Goal: Task Accomplishment & Management: Use online tool/utility

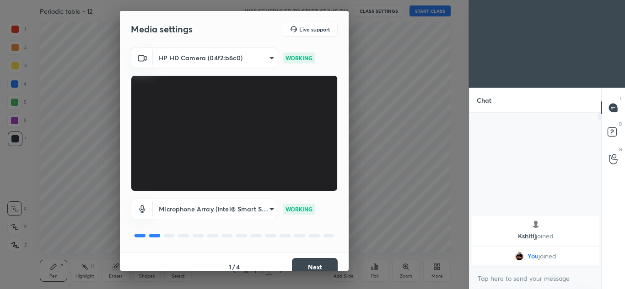
scroll to position [11, 0]
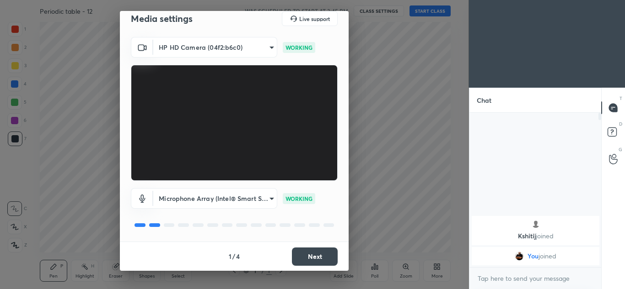
click at [315, 253] on button "Next" at bounding box center [315, 257] width 46 height 18
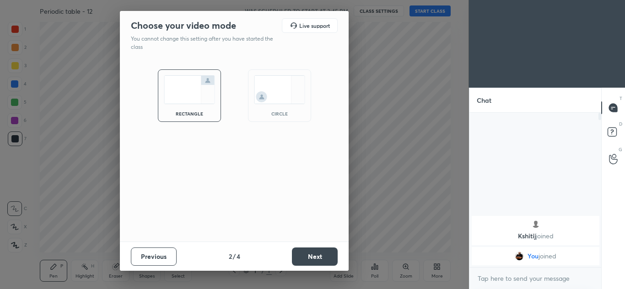
scroll to position [0, 0]
click at [315, 254] on button "Next" at bounding box center [315, 257] width 46 height 18
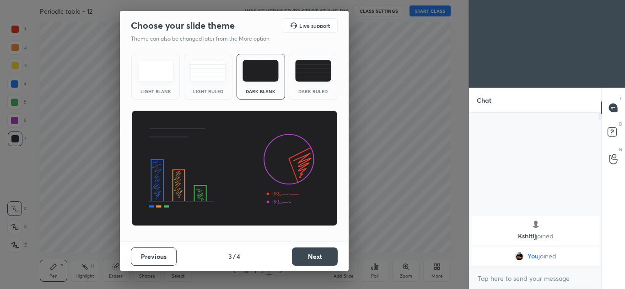
click at [316, 254] on button "Next" at bounding box center [315, 257] width 46 height 18
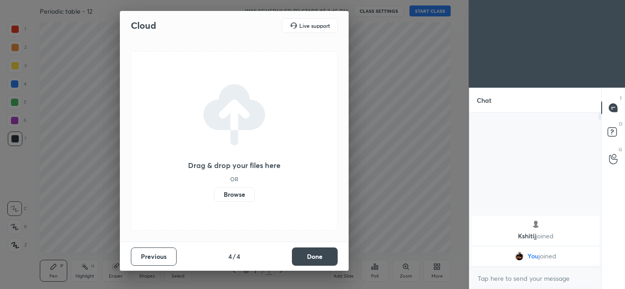
click at [315, 256] on button "Done" at bounding box center [315, 257] width 46 height 18
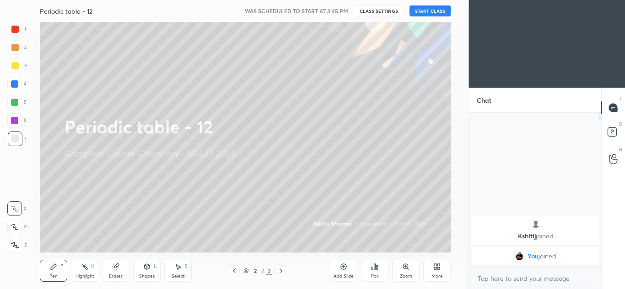
click at [425, 11] on button "START CLASS" at bounding box center [429, 10] width 41 height 11
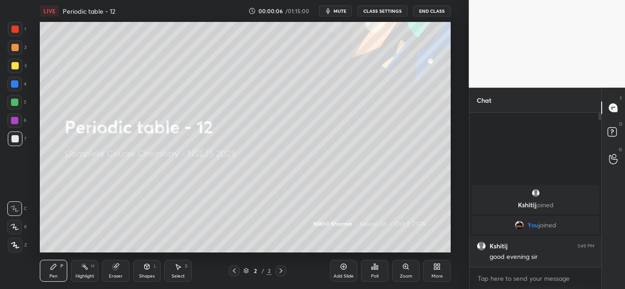
click at [343, 272] on div "Add Slide" at bounding box center [343, 271] width 27 height 22
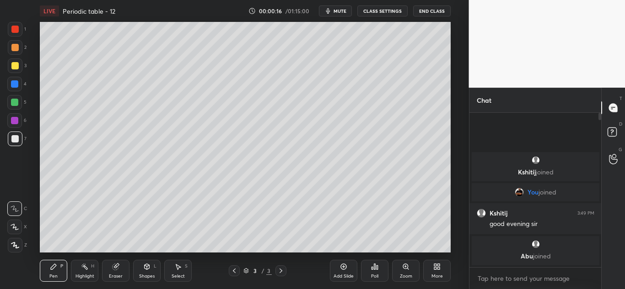
click at [12, 65] on div at bounding box center [14, 65] width 7 height 7
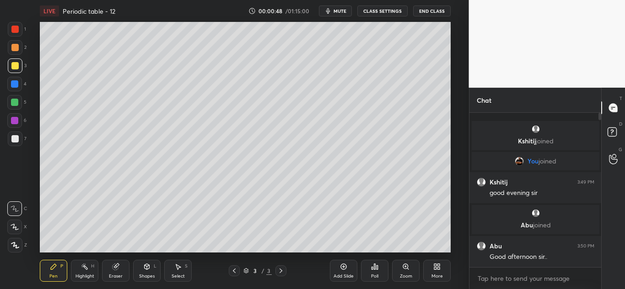
click at [14, 144] on div at bounding box center [15, 139] width 15 height 15
click at [14, 244] on icon at bounding box center [14, 245] width 7 height 5
click at [14, 66] on div at bounding box center [14, 65] width 7 height 7
click at [13, 86] on div at bounding box center [14, 83] width 7 height 7
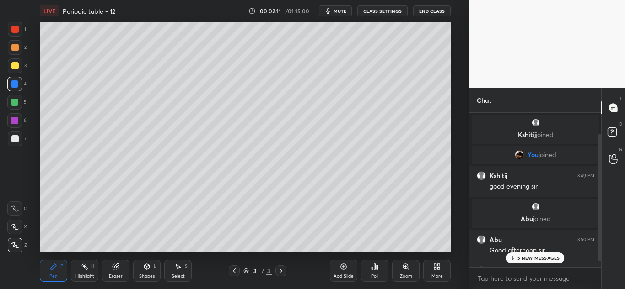
scroll to position [33, 0]
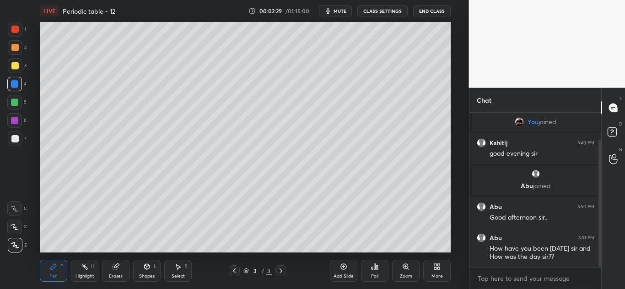
click at [18, 141] on div at bounding box center [14, 138] width 7 height 7
click at [20, 83] on div at bounding box center [14, 84] width 15 height 15
click at [13, 66] on div at bounding box center [14, 65] width 7 height 7
click at [15, 141] on div at bounding box center [14, 138] width 7 height 7
click at [18, 67] on div at bounding box center [14, 65] width 7 height 7
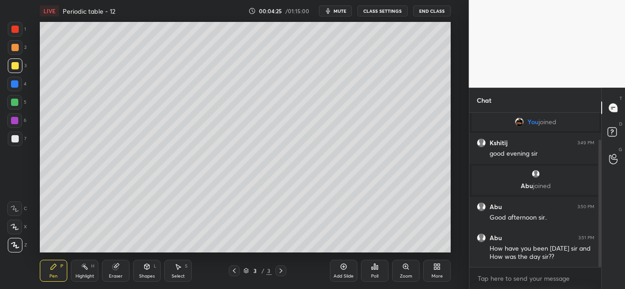
click at [20, 32] on div at bounding box center [15, 29] width 15 height 15
click at [345, 270] on icon at bounding box center [343, 266] width 7 height 7
click at [16, 141] on div at bounding box center [14, 138] width 7 height 7
click at [14, 68] on div at bounding box center [14, 65] width 7 height 7
click at [18, 139] on div at bounding box center [14, 138] width 7 height 7
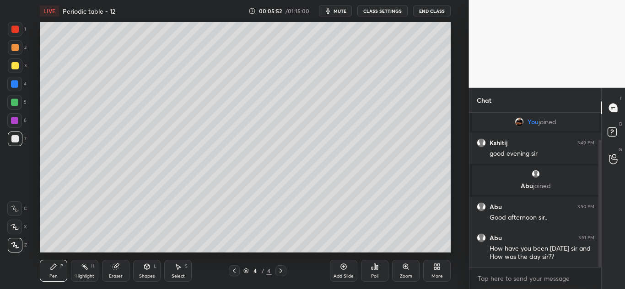
click at [18, 65] on div at bounding box center [14, 65] width 7 height 7
click at [13, 137] on div at bounding box center [14, 138] width 7 height 7
click at [16, 66] on div at bounding box center [14, 65] width 7 height 7
click at [20, 86] on div at bounding box center [14, 84] width 15 height 15
click at [20, 66] on div at bounding box center [15, 66] width 15 height 15
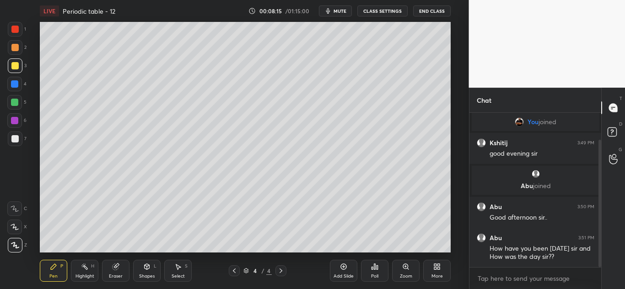
click at [21, 85] on div at bounding box center [14, 84] width 15 height 15
click at [16, 102] on div at bounding box center [14, 102] width 7 height 7
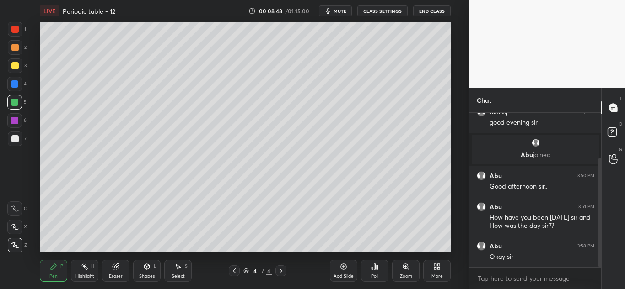
click at [13, 137] on div at bounding box center [14, 138] width 7 height 7
click at [15, 66] on div at bounding box center [14, 65] width 7 height 7
click at [16, 142] on div at bounding box center [14, 138] width 7 height 7
click at [19, 31] on div at bounding box center [14, 29] width 7 height 7
click at [341, 273] on div "Add Slide" at bounding box center [343, 271] width 27 height 22
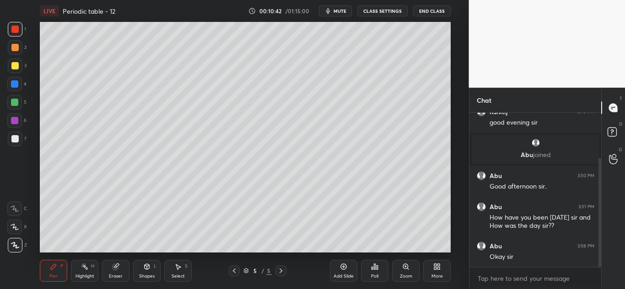
click at [16, 141] on div at bounding box center [14, 138] width 7 height 7
click at [17, 85] on div at bounding box center [14, 83] width 7 height 7
click at [115, 271] on div "Eraser" at bounding box center [115, 271] width 27 height 22
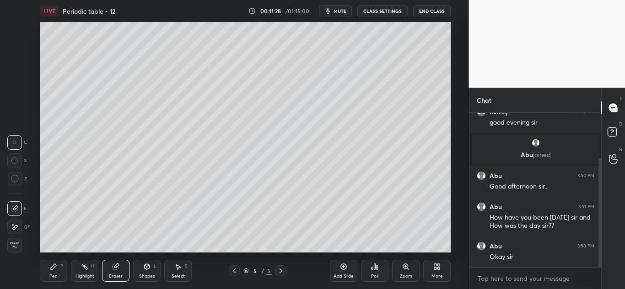
click at [62, 270] on div "Pen P" at bounding box center [53, 271] width 27 height 22
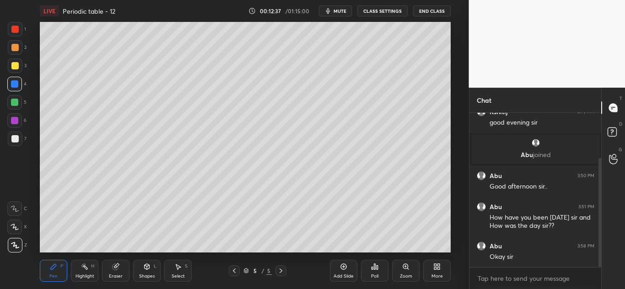
click at [18, 138] on div at bounding box center [14, 138] width 7 height 7
click at [339, 276] on div "Add Slide" at bounding box center [343, 276] width 20 height 5
click at [20, 67] on div at bounding box center [15, 66] width 15 height 15
click at [16, 139] on div at bounding box center [14, 138] width 7 height 7
click at [16, 65] on div at bounding box center [14, 65] width 7 height 7
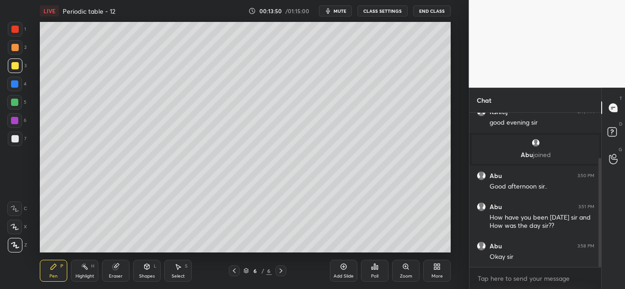
click at [16, 136] on div at bounding box center [14, 138] width 7 height 7
click at [16, 31] on div at bounding box center [14, 29] width 7 height 7
click at [16, 69] on div at bounding box center [14, 65] width 7 height 7
click at [20, 141] on div at bounding box center [15, 139] width 15 height 15
click at [119, 269] on icon at bounding box center [115, 266] width 7 height 7
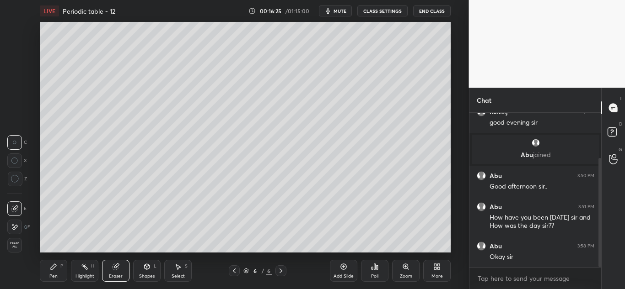
click at [49, 275] on div "Pen" at bounding box center [53, 276] width 8 height 5
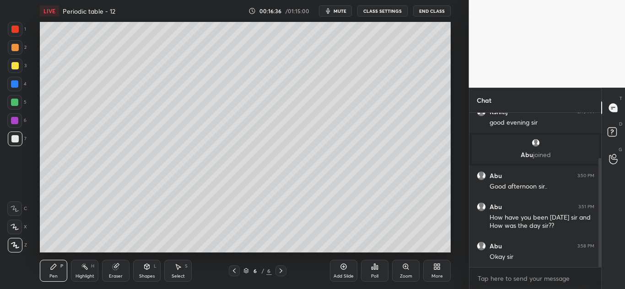
click at [15, 66] on div at bounding box center [14, 65] width 7 height 7
click at [17, 137] on div at bounding box center [14, 138] width 7 height 7
click at [13, 29] on div at bounding box center [14, 29] width 7 height 7
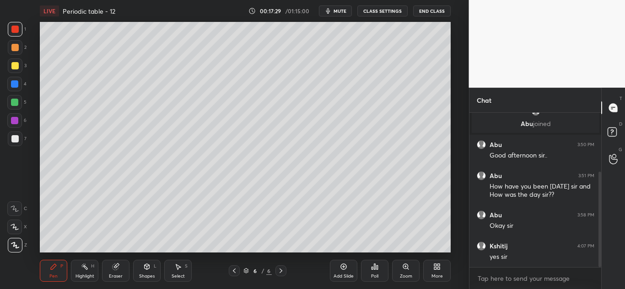
click at [342, 274] on div "Add Slide" at bounding box center [343, 276] width 20 height 5
click at [21, 141] on div at bounding box center [15, 139] width 15 height 15
click at [17, 64] on div at bounding box center [14, 65] width 7 height 7
click at [14, 141] on div at bounding box center [14, 138] width 7 height 7
click at [111, 262] on div "Eraser" at bounding box center [115, 271] width 27 height 22
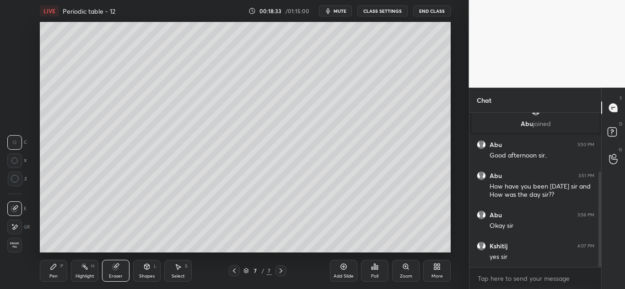
click at [59, 267] on div "Pen P" at bounding box center [53, 271] width 27 height 22
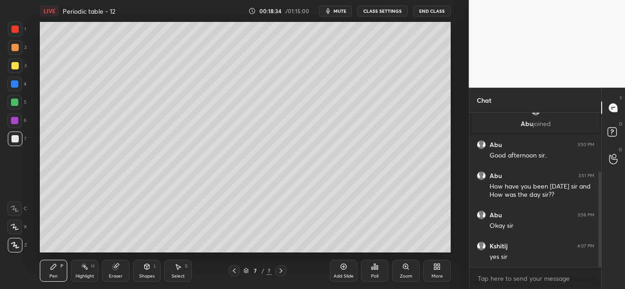
click at [19, 61] on div at bounding box center [15, 66] width 15 height 15
click at [16, 32] on div at bounding box center [14, 29] width 7 height 7
click at [114, 274] on div "Eraser" at bounding box center [116, 276] width 14 height 5
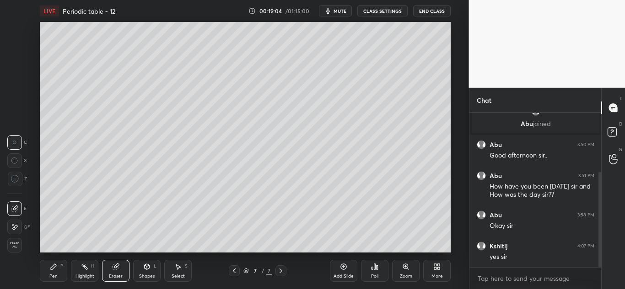
click at [56, 269] on icon at bounding box center [53, 266] width 7 height 7
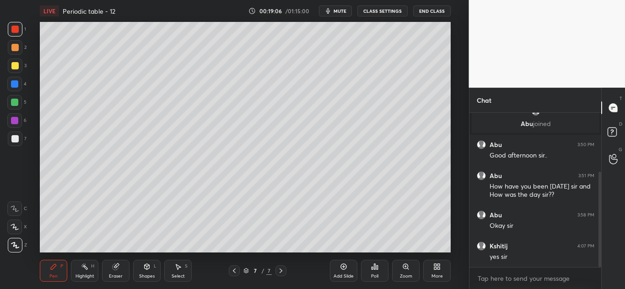
click at [15, 70] on div at bounding box center [15, 66] width 15 height 15
click at [18, 28] on div at bounding box center [14, 29] width 7 height 7
click at [18, 139] on div at bounding box center [14, 138] width 7 height 7
click at [17, 33] on div at bounding box center [15, 29] width 15 height 15
click at [19, 146] on div at bounding box center [15, 139] width 15 height 15
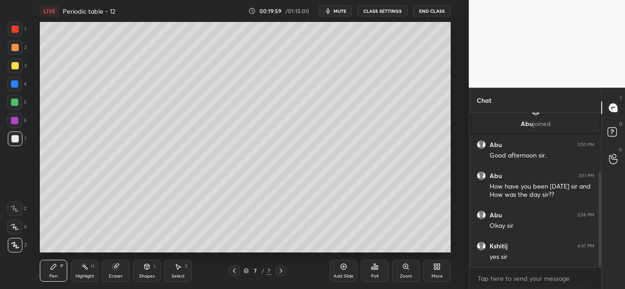
click at [234, 274] on icon at bounding box center [233, 270] width 7 height 7
click at [235, 269] on icon at bounding box center [233, 270] width 7 height 7
click at [282, 271] on icon at bounding box center [280, 270] width 7 height 7
click at [282, 275] on div at bounding box center [280, 271] width 11 height 11
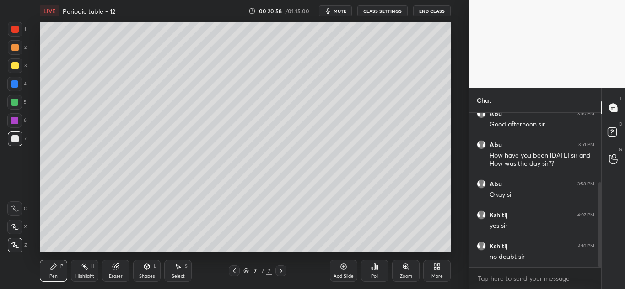
click at [16, 70] on div at bounding box center [15, 66] width 15 height 15
click at [13, 141] on div at bounding box center [14, 138] width 7 height 7
click at [16, 64] on div at bounding box center [14, 65] width 7 height 7
click at [13, 33] on div at bounding box center [15, 29] width 15 height 15
click at [10, 142] on div at bounding box center [15, 139] width 15 height 15
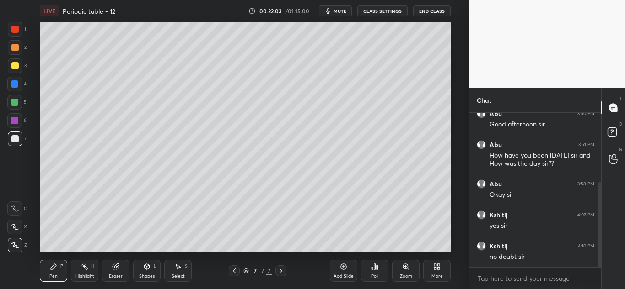
click at [338, 272] on div "Add Slide" at bounding box center [343, 271] width 27 height 22
click at [15, 70] on div at bounding box center [15, 66] width 15 height 15
click at [116, 274] on div "Eraser" at bounding box center [116, 276] width 14 height 5
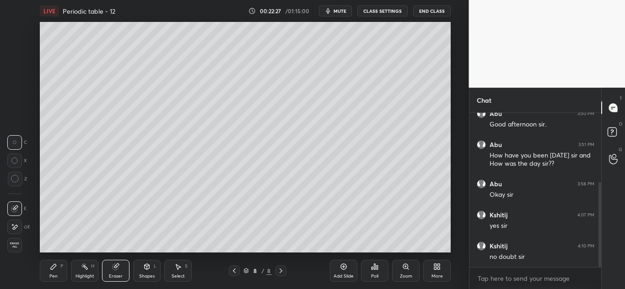
click at [54, 272] on div "Pen P" at bounding box center [53, 271] width 27 height 22
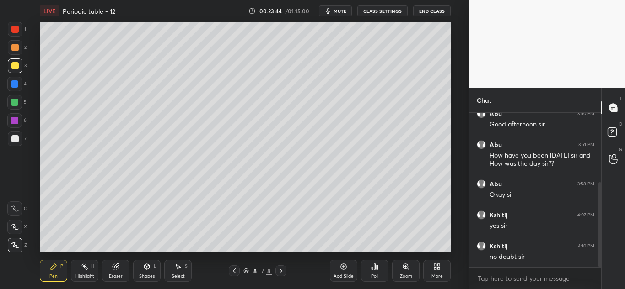
click at [23, 142] on div "7" at bounding box center [17, 139] width 19 height 15
click at [17, 86] on div at bounding box center [14, 83] width 7 height 7
click at [17, 143] on div at bounding box center [15, 139] width 15 height 15
click at [16, 67] on div at bounding box center [14, 65] width 7 height 7
click at [18, 77] on div at bounding box center [14, 84] width 15 height 15
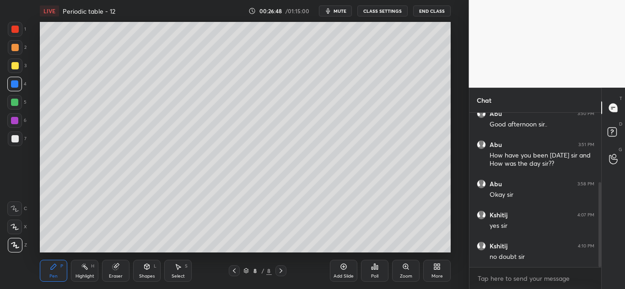
scroll to position [157, 0]
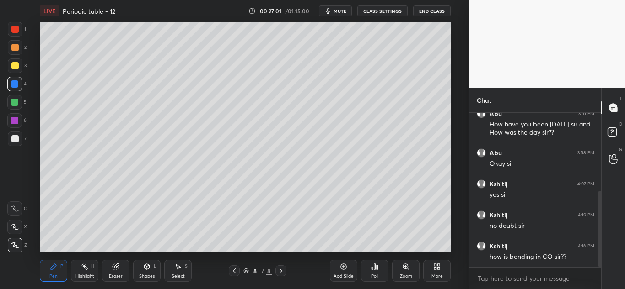
click at [18, 139] on div at bounding box center [14, 138] width 7 height 7
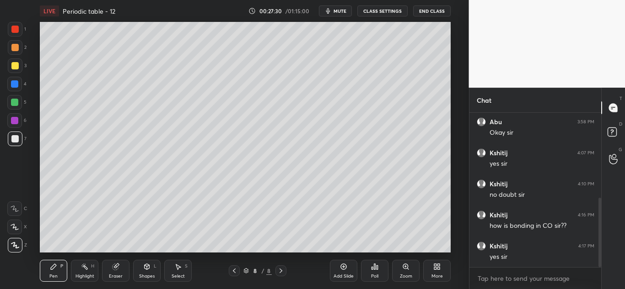
click at [344, 267] on icon at bounding box center [343, 267] width 3 height 3
click at [13, 65] on div at bounding box center [14, 65] width 7 height 7
click at [13, 88] on div at bounding box center [14, 84] width 15 height 15
click at [15, 137] on div at bounding box center [14, 138] width 7 height 7
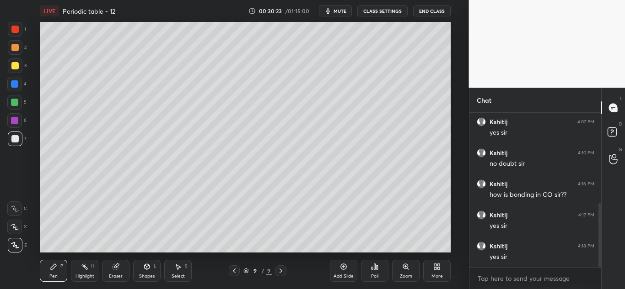
click at [17, 85] on div at bounding box center [14, 83] width 7 height 7
click at [12, 140] on div at bounding box center [14, 138] width 7 height 7
click at [17, 66] on div at bounding box center [14, 65] width 7 height 7
click at [14, 137] on div at bounding box center [14, 138] width 7 height 7
click at [15, 65] on div at bounding box center [14, 65] width 7 height 7
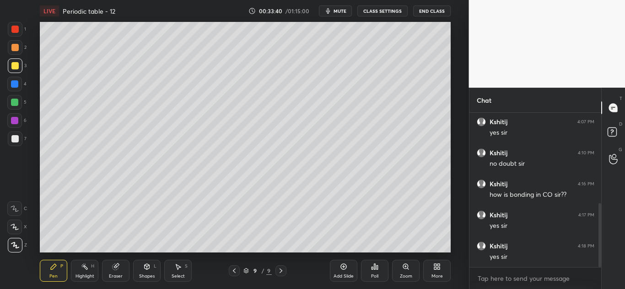
click at [342, 272] on div "Add Slide" at bounding box center [343, 271] width 27 height 22
click at [11, 84] on div at bounding box center [14, 83] width 7 height 7
click at [12, 140] on div at bounding box center [14, 138] width 7 height 7
click at [341, 269] on icon at bounding box center [343, 266] width 7 height 7
click at [15, 67] on div at bounding box center [14, 65] width 7 height 7
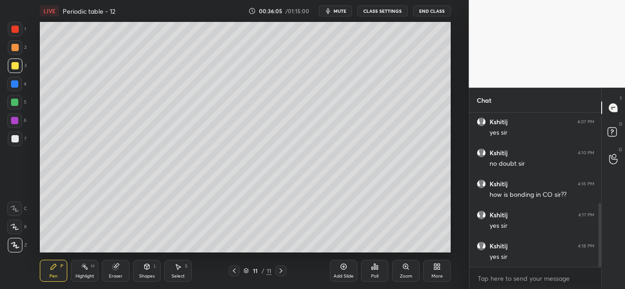
click at [11, 139] on div at bounding box center [14, 138] width 7 height 7
click at [119, 265] on icon at bounding box center [116, 266] width 5 height 5
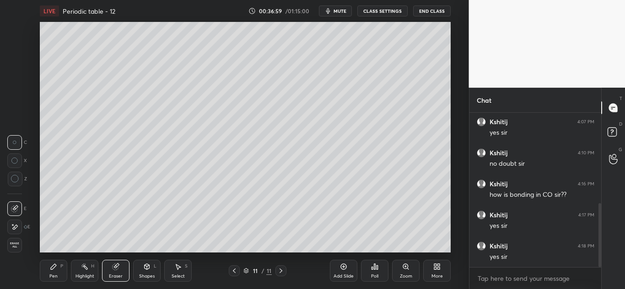
click at [57, 267] on icon at bounding box center [53, 266] width 7 height 7
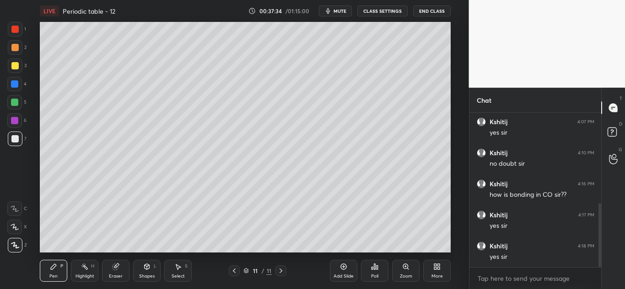
scroll to position [251, 0]
click at [341, 267] on icon at bounding box center [343, 266] width 7 height 7
click at [20, 67] on div at bounding box center [15, 66] width 15 height 15
click at [14, 145] on div at bounding box center [15, 139] width 15 height 15
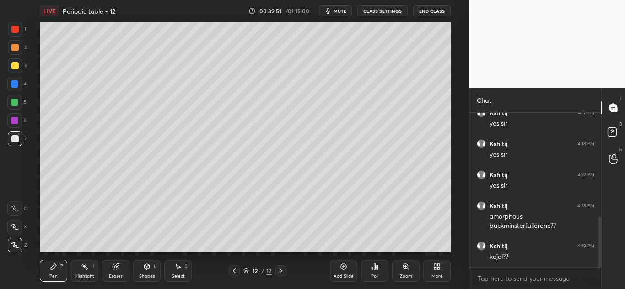
scroll to position [331, 0]
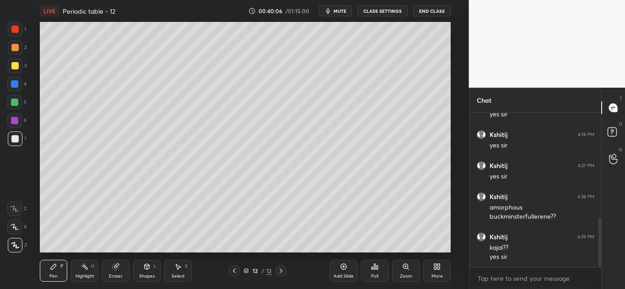
click at [118, 267] on icon at bounding box center [115, 266] width 7 height 7
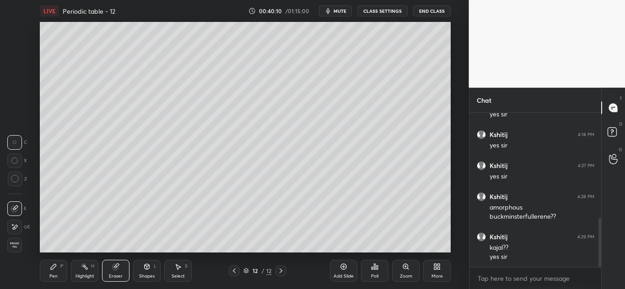
click at [44, 274] on div "Pen P" at bounding box center [53, 271] width 27 height 22
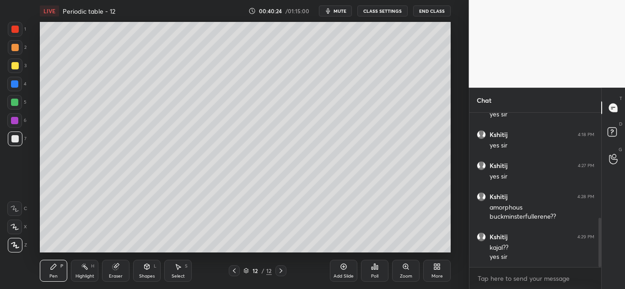
click at [20, 65] on div at bounding box center [15, 66] width 15 height 15
click at [16, 24] on div at bounding box center [15, 29] width 15 height 15
click at [11, 71] on div at bounding box center [15, 66] width 15 height 15
click at [20, 83] on div at bounding box center [14, 84] width 15 height 15
click at [345, 269] on icon at bounding box center [343, 266] width 7 height 7
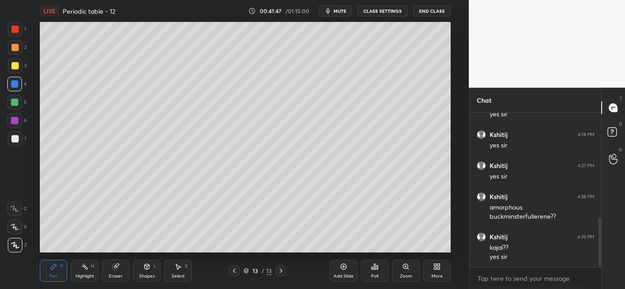
click at [16, 64] on div at bounding box center [14, 65] width 7 height 7
click at [13, 139] on div at bounding box center [14, 138] width 7 height 7
click at [17, 85] on div at bounding box center [14, 83] width 7 height 7
click at [19, 142] on div at bounding box center [15, 139] width 15 height 15
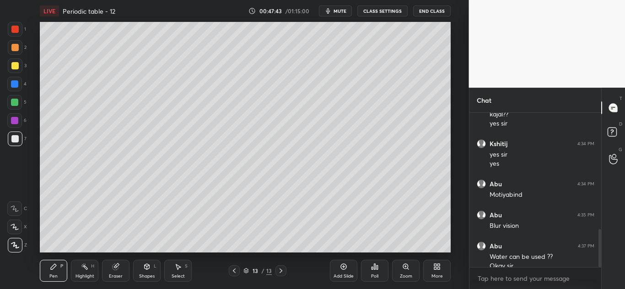
scroll to position [474, 0]
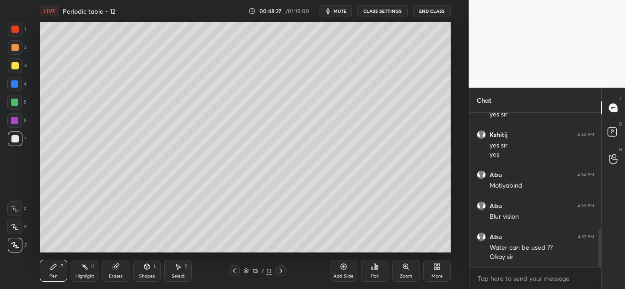
click at [340, 271] on div "Add Slide" at bounding box center [343, 271] width 27 height 22
click at [234, 272] on icon at bounding box center [234, 271] width 3 height 5
click at [282, 272] on icon at bounding box center [280, 270] width 7 height 7
click at [18, 65] on div at bounding box center [14, 65] width 7 height 7
click at [19, 141] on div at bounding box center [15, 139] width 15 height 15
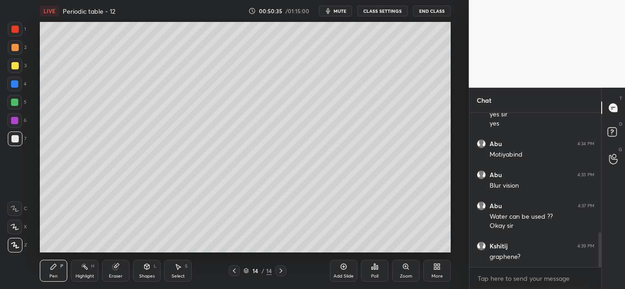
scroll to position [536, 0]
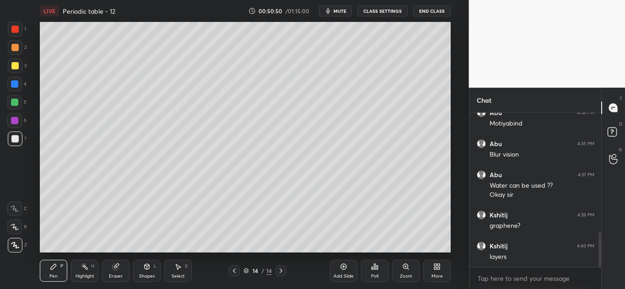
click at [11, 70] on div at bounding box center [15, 66] width 15 height 15
click at [17, 86] on div at bounding box center [14, 83] width 7 height 7
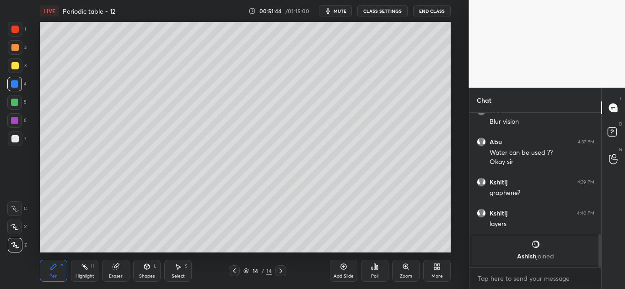
scroll to position [566, 0]
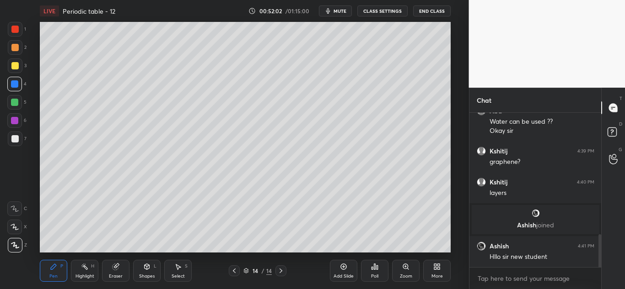
click at [18, 137] on div at bounding box center [14, 138] width 7 height 7
click at [17, 85] on div at bounding box center [14, 83] width 7 height 7
click at [17, 143] on div at bounding box center [15, 139] width 15 height 15
click at [21, 69] on div at bounding box center [15, 66] width 15 height 15
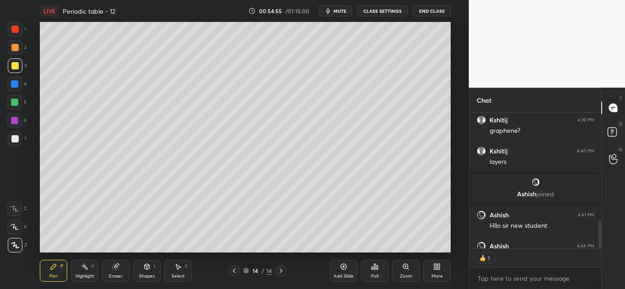
scroll to position [133, 129]
click at [483, 257] on img at bounding box center [482, 258] width 9 height 9
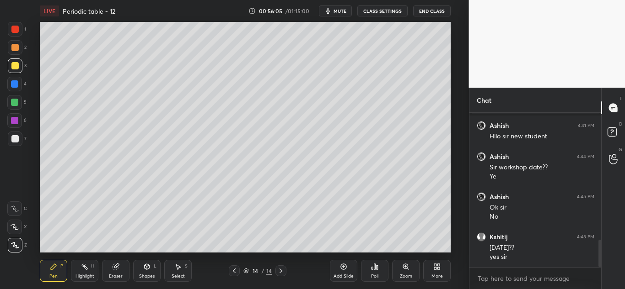
scroll to position [718, 0]
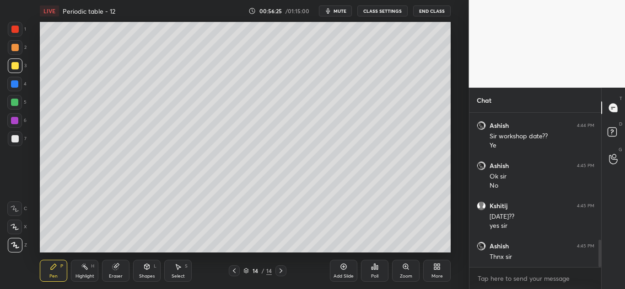
click at [342, 270] on icon at bounding box center [343, 266] width 7 height 7
click at [15, 67] on div at bounding box center [14, 65] width 7 height 7
click at [112, 270] on icon at bounding box center [115, 266] width 7 height 7
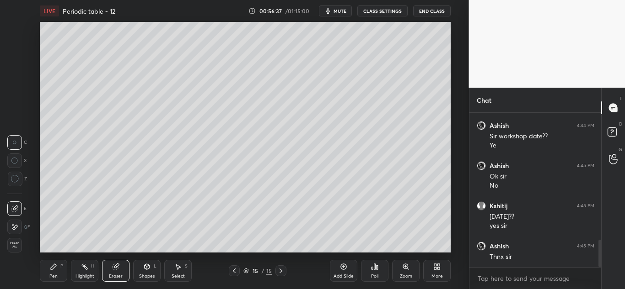
click at [48, 263] on div "Pen P" at bounding box center [53, 271] width 27 height 22
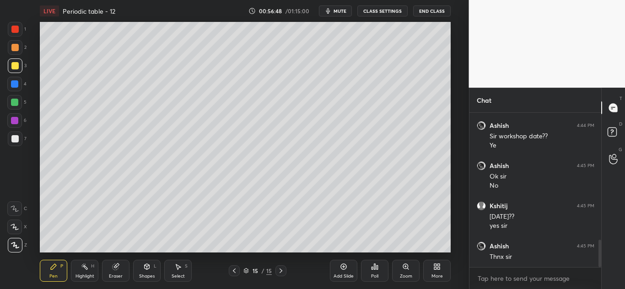
click at [10, 141] on div at bounding box center [15, 139] width 15 height 15
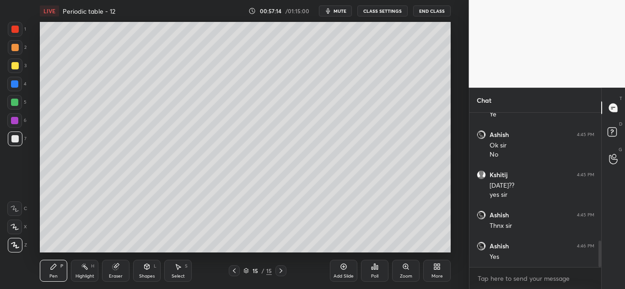
click at [344, 8] on span "mute" at bounding box center [339, 11] width 13 height 6
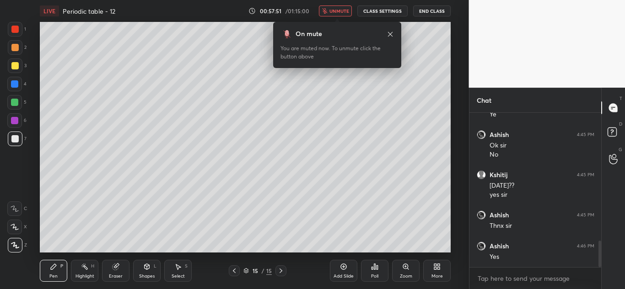
click at [342, 10] on span "unmute" at bounding box center [339, 11] width 20 height 6
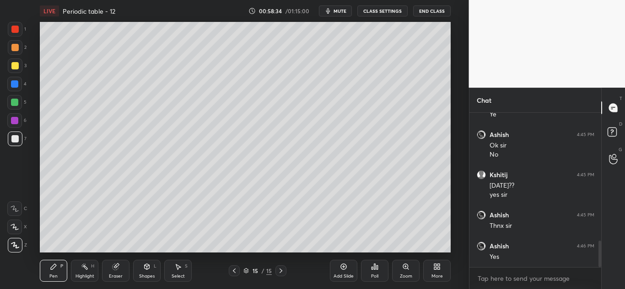
click at [12, 66] on div at bounding box center [14, 65] width 7 height 7
click at [20, 84] on div at bounding box center [14, 84] width 15 height 15
click at [16, 142] on div at bounding box center [14, 138] width 7 height 7
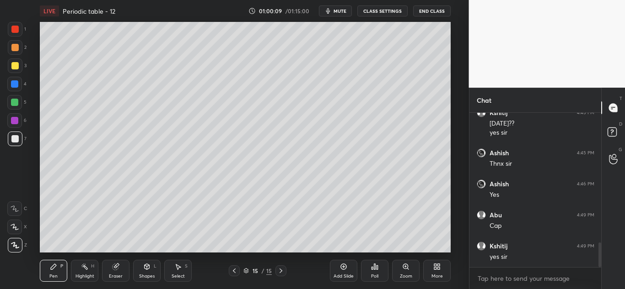
click at [336, 269] on div "Add Slide" at bounding box center [343, 271] width 27 height 22
click at [16, 69] on div at bounding box center [14, 65] width 7 height 7
click at [18, 138] on div at bounding box center [14, 138] width 7 height 7
click at [18, 86] on div at bounding box center [14, 83] width 7 height 7
click at [18, 99] on div at bounding box center [14, 102] width 15 height 15
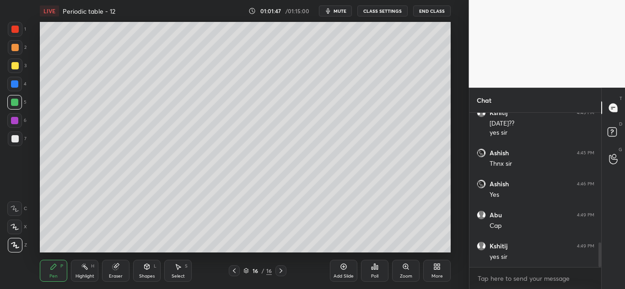
click at [19, 68] on div at bounding box center [15, 66] width 15 height 15
click at [340, 272] on div "Add Slide" at bounding box center [343, 271] width 27 height 22
click at [17, 135] on div at bounding box center [15, 139] width 15 height 15
click at [14, 71] on div at bounding box center [15, 66] width 15 height 15
click at [20, 87] on div at bounding box center [14, 84] width 15 height 15
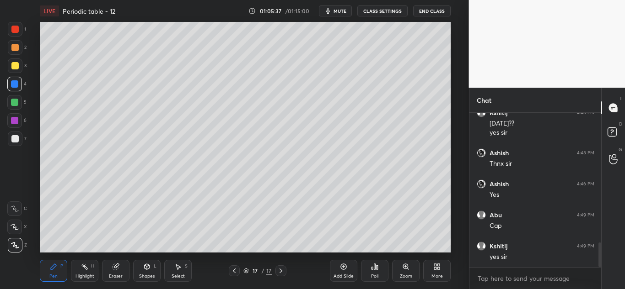
click at [21, 75] on div "3" at bounding box center [17, 68] width 19 height 18
click at [18, 139] on div at bounding box center [14, 138] width 7 height 7
click at [15, 85] on div at bounding box center [14, 83] width 7 height 7
click at [18, 142] on div at bounding box center [15, 139] width 15 height 15
click at [19, 103] on div at bounding box center [14, 102] width 15 height 15
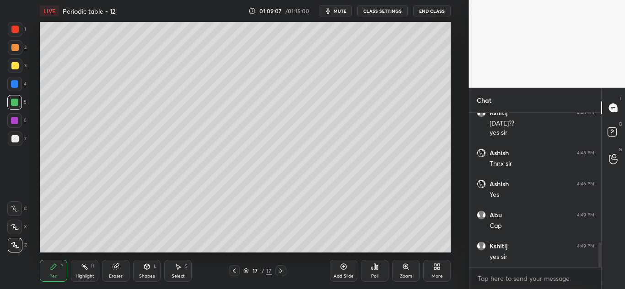
click at [19, 69] on div at bounding box center [15, 66] width 15 height 15
click at [455, 105] on div "Setting up your live class Poll for secs No correct answer Start poll" at bounding box center [245, 137] width 432 height 231
click at [452, 142] on div "Setting up your live class Poll for secs No correct answer Start poll" at bounding box center [245, 137] width 432 height 231
click at [451, 145] on div "Setting up your live class Poll for secs No correct answer Start poll" at bounding box center [245, 137] width 432 height 231
click at [451, 170] on div "Setting up your live class Poll for secs No correct answer Start poll" at bounding box center [245, 137] width 432 height 231
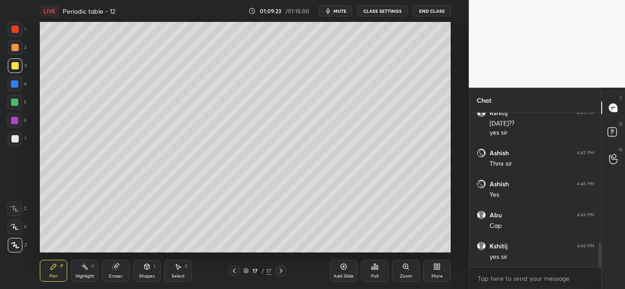
click at [454, 176] on div "Setting up your live class Poll for secs No correct answer Start poll" at bounding box center [245, 137] width 432 height 231
click at [453, 184] on div "Setting up your live class Poll for secs No correct answer Start poll" at bounding box center [245, 137] width 432 height 231
click at [452, 194] on div "Setting up your live class Poll for secs No correct answer Start poll" at bounding box center [245, 137] width 432 height 231
click at [451, 187] on div "Setting up your live class Poll for secs No correct answer Start poll" at bounding box center [245, 137] width 432 height 231
click at [455, 194] on div "Setting up your live class Poll for secs No correct answer Start poll" at bounding box center [245, 137] width 432 height 231
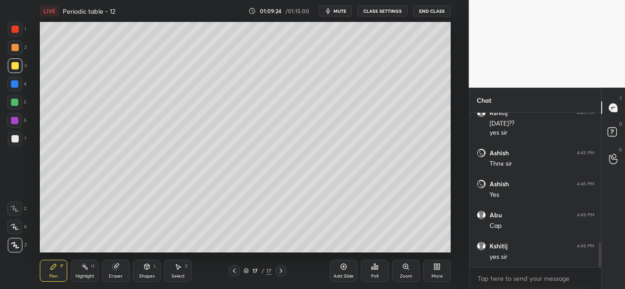
click at [455, 199] on div "Setting up your live class Poll for secs No correct answer Start poll" at bounding box center [245, 137] width 432 height 231
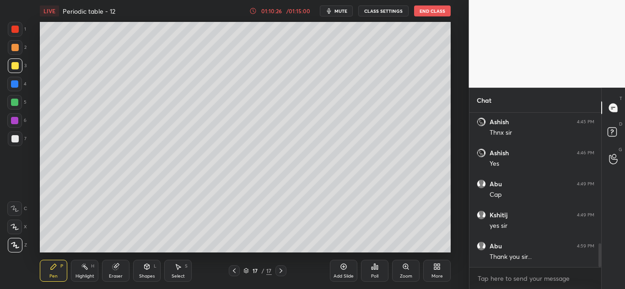
scroll to position [873, 0]
click at [432, 10] on button "End Class" at bounding box center [432, 10] width 37 height 11
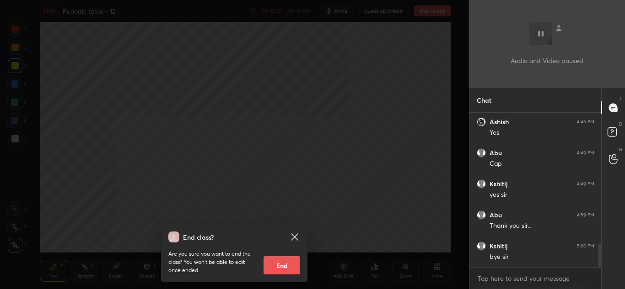
scroll to position [904, 0]
click at [291, 270] on button "End" at bounding box center [281, 266] width 37 height 18
type textarea "x"
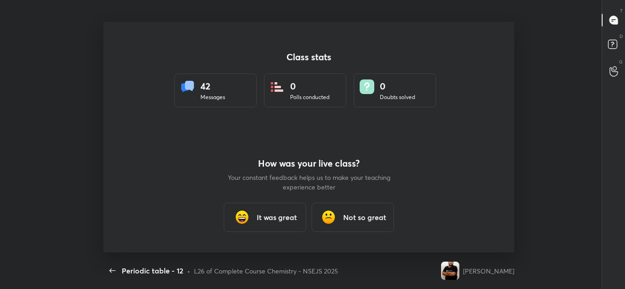
scroll to position [0, 0]
